Goal: Task Accomplishment & Management: Use online tool/utility

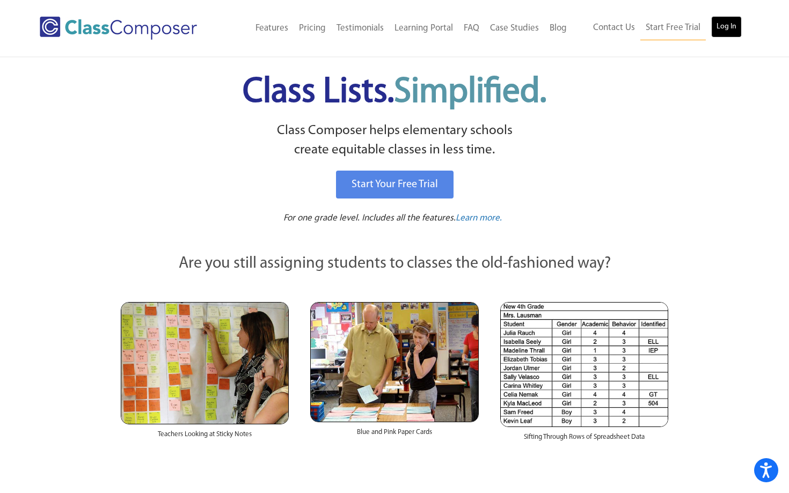
click at [720, 33] on link "Log In" at bounding box center [726, 26] width 31 height 21
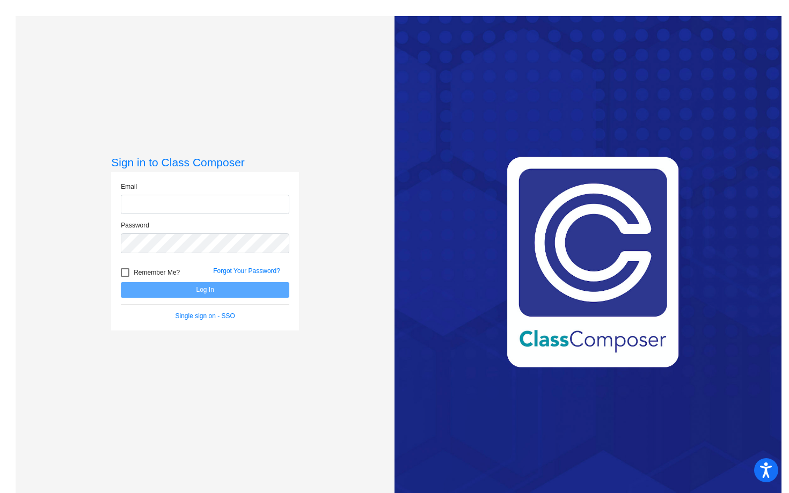
type input "kmustard@hershey.k12.pa.us"
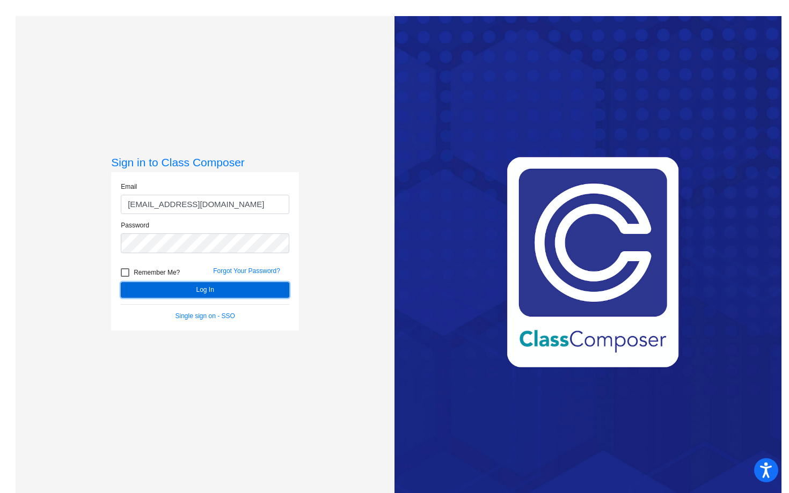
click at [267, 287] on button "Log In" at bounding box center [205, 290] width 168 height 16
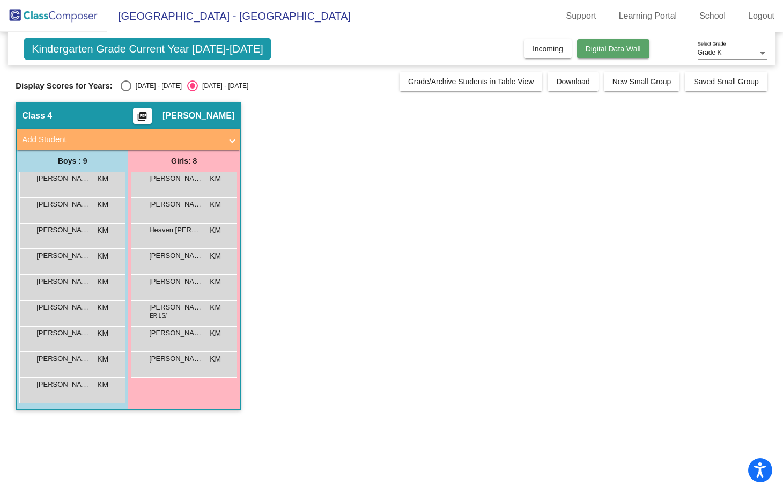
click at [588, 55] on button "Digital Data Wall" at bounding box center [613, 48] width 72 height 19
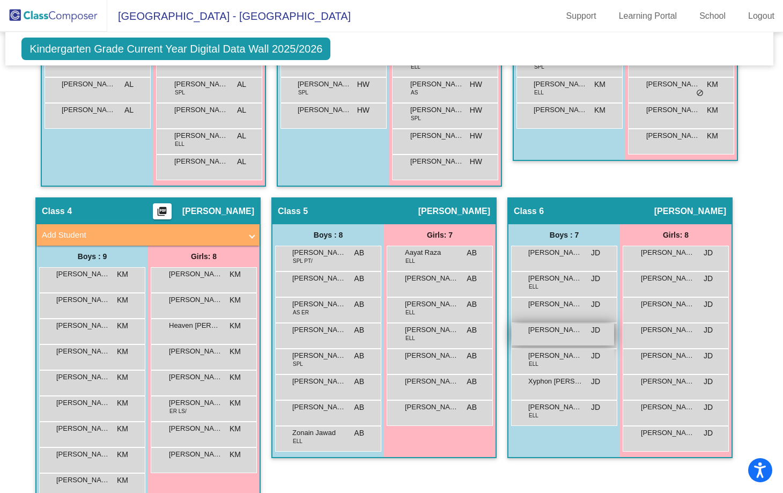
scroll to position [627, 2]
